Goal: Transaction & Acquisition: Purchase product/service

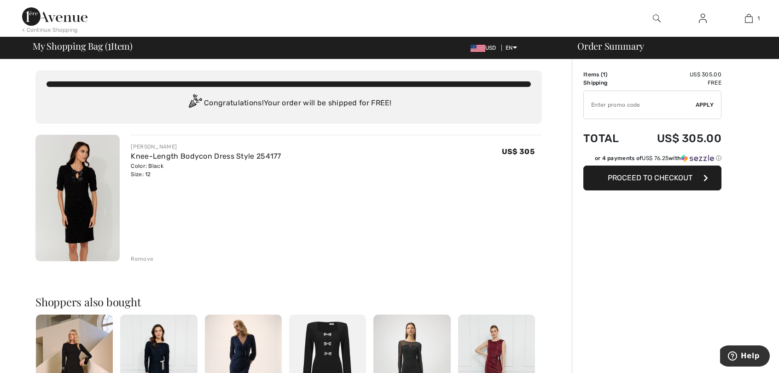
click at [77, 186] on img at bounding box center [77, 198] width 84 height 127
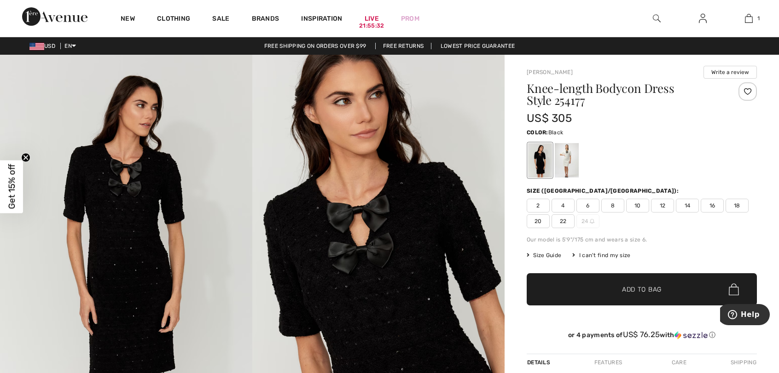
click at [151, 196] on img at bounding box center [126, 244] width 252 height 378
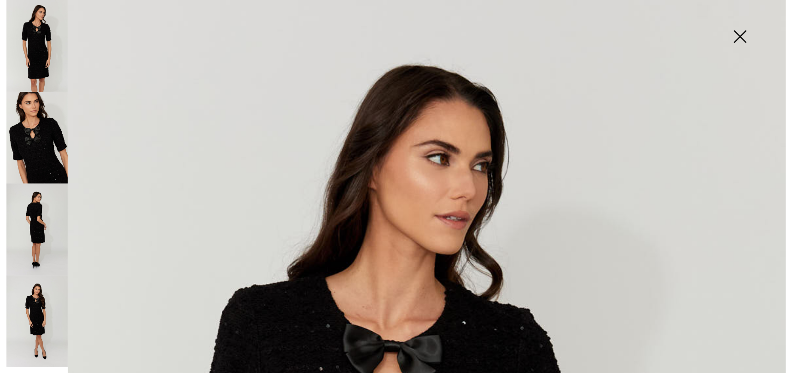
click at [738, 35] on img at bounding box center [740, 37] width 46 height 47
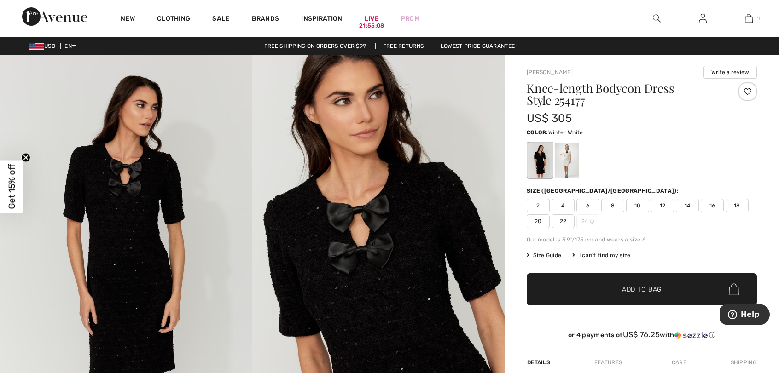
click at [569, 152] on div at bounding box center [567, 160] width 24 height 35
